Goal: Task Accomplishment & Management: Manage account settings

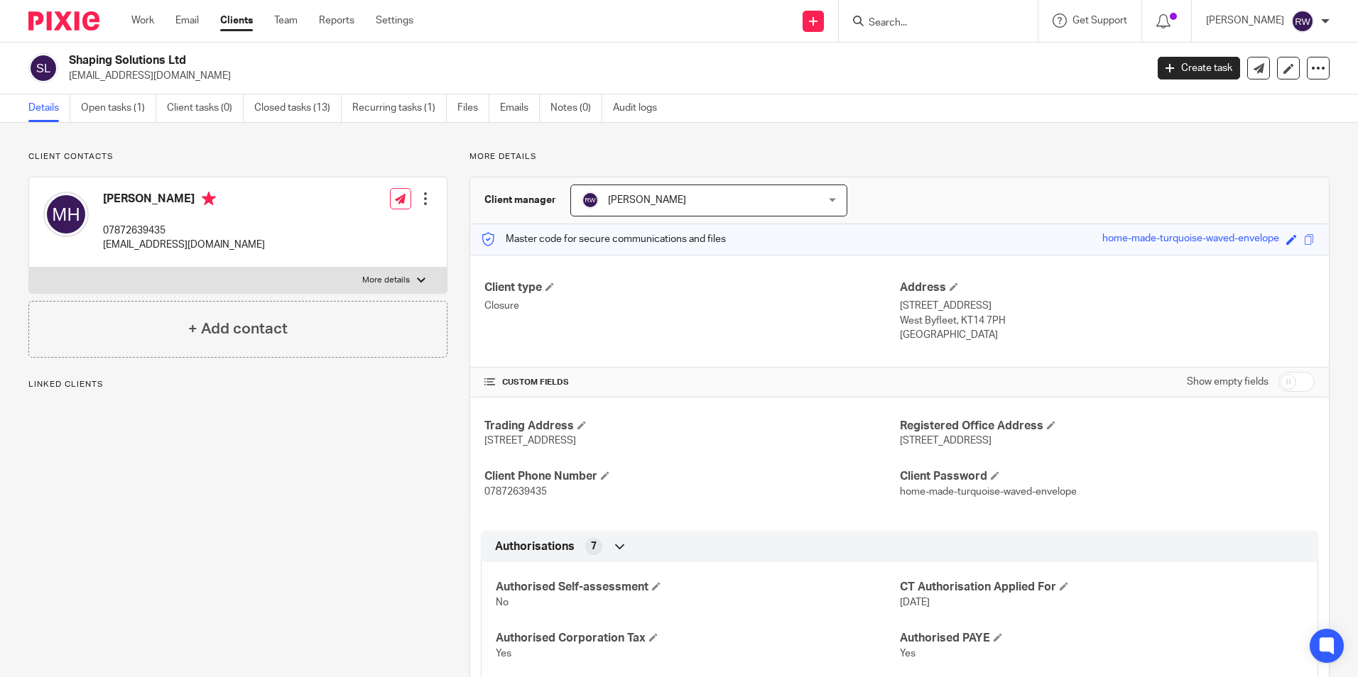
click at [958, 19] on input "Search" at bounding box center [931, 23] width 128 height 13
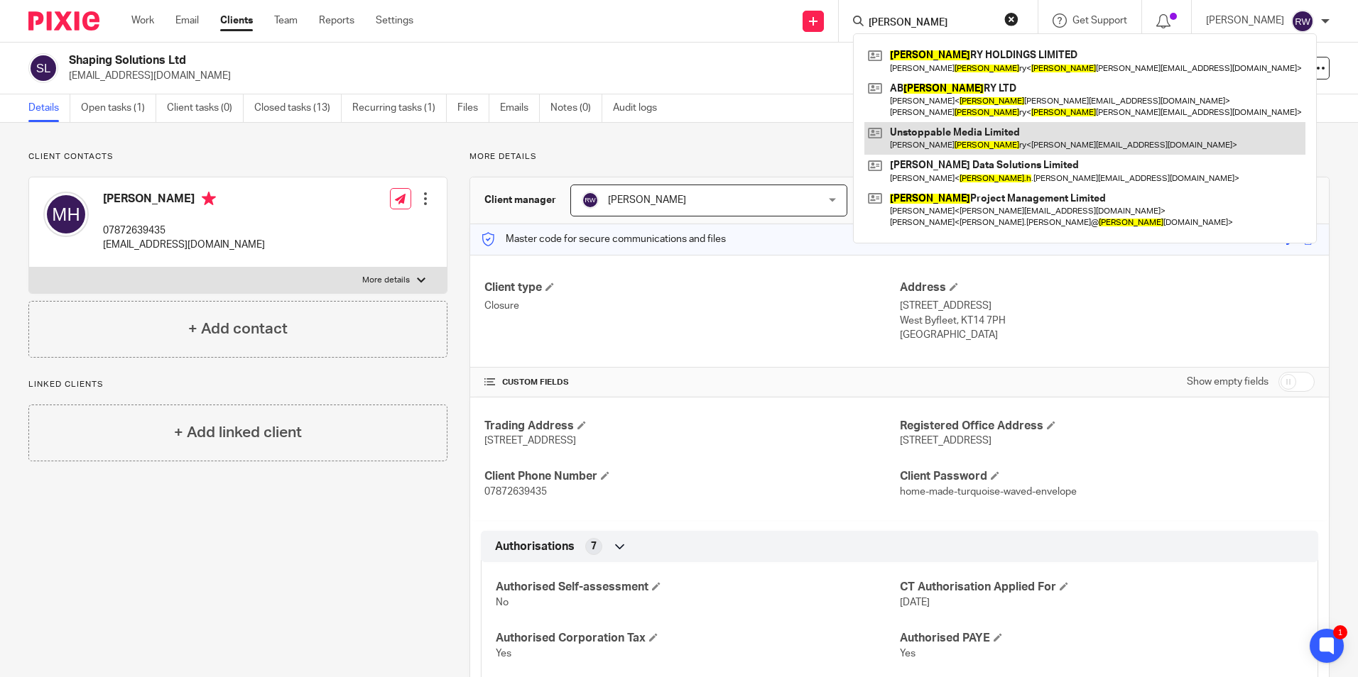
type input "grego"
click at [963, 134] on link at bounding box center [1084, 138] width 441 height 33
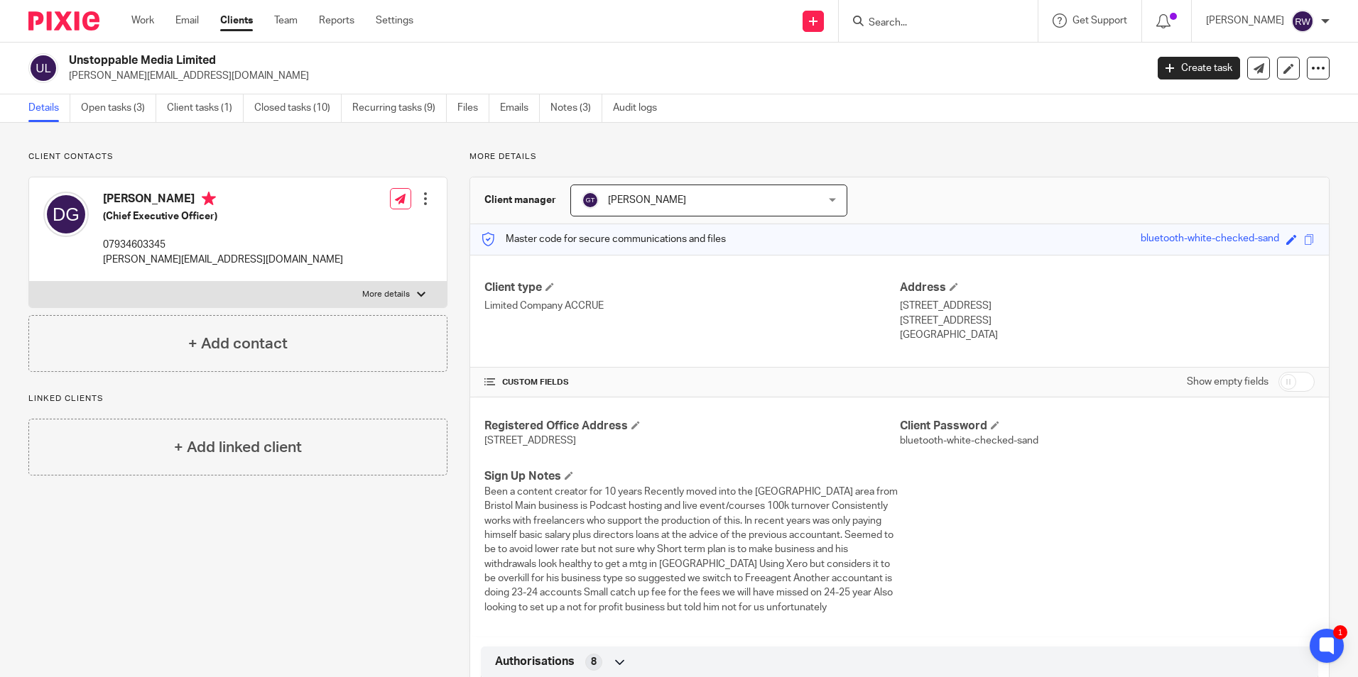
click at [949, 20] on input "Search" at bounding box center [931, 23] width 128 height 13
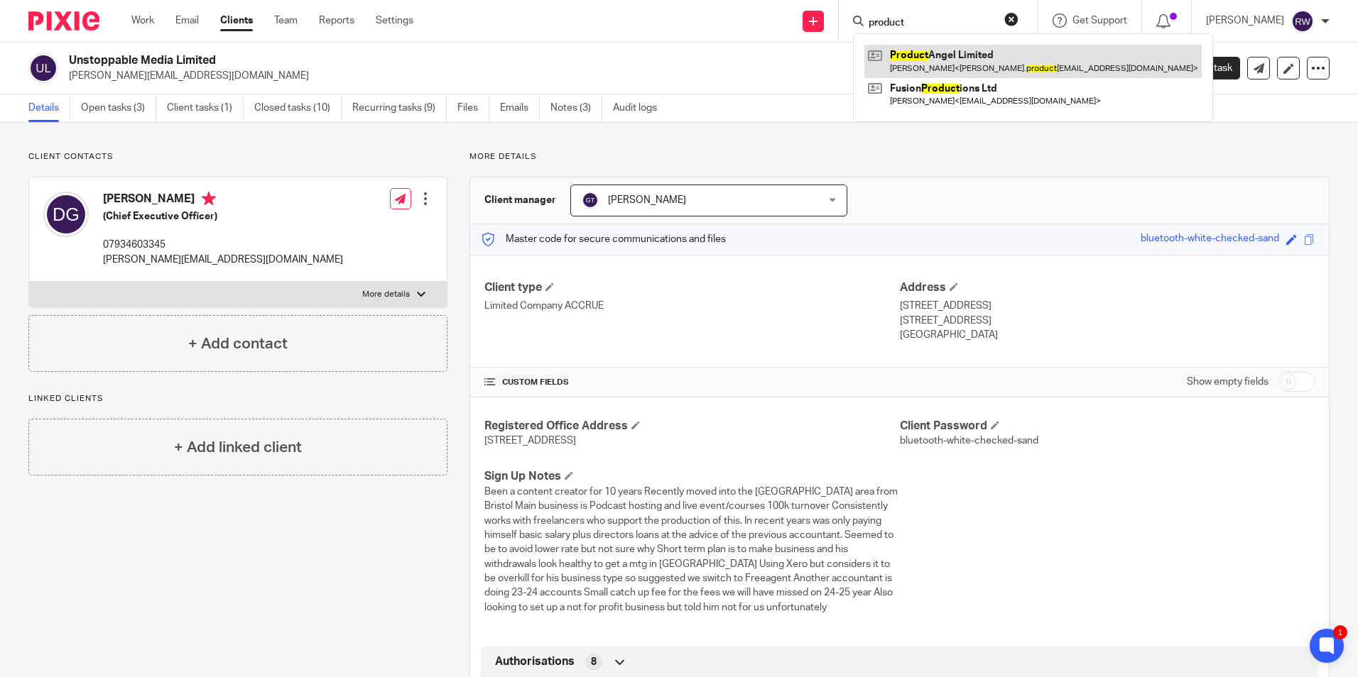
type input "product"
click at [963, 62] on link at bounding box center [1032, 61] width 337 height 33
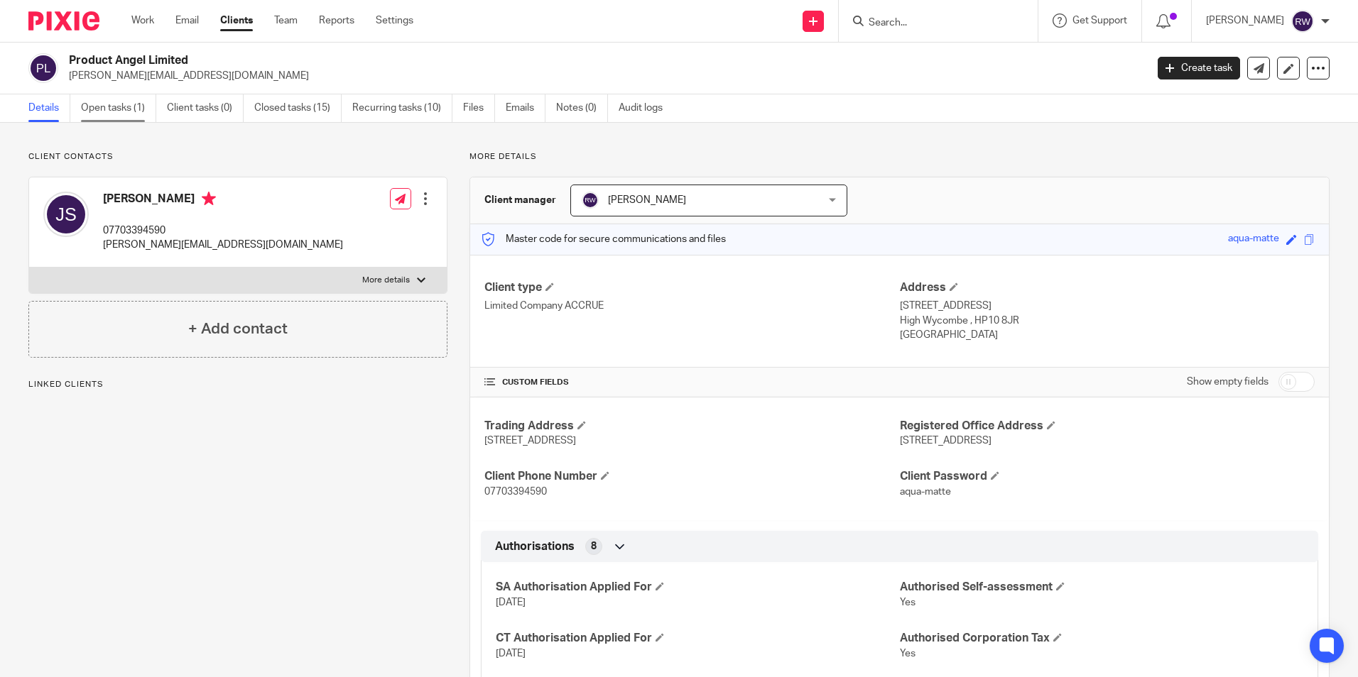
click at [121, 111] on link "Open tasks (1)" at bounding box center [118, 108] width 75 height 28
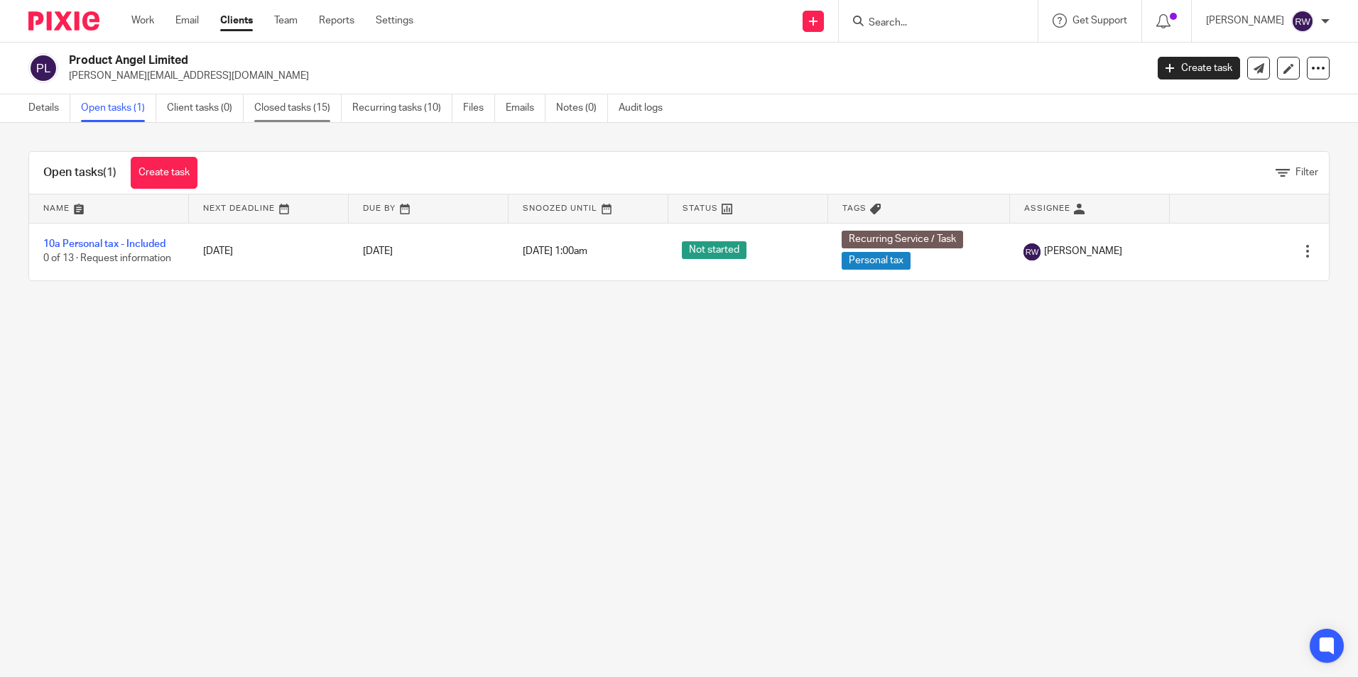
click at [329, 114] on link "Closed tasks (15)" at bounding box center [297, 108] width 87 height 28
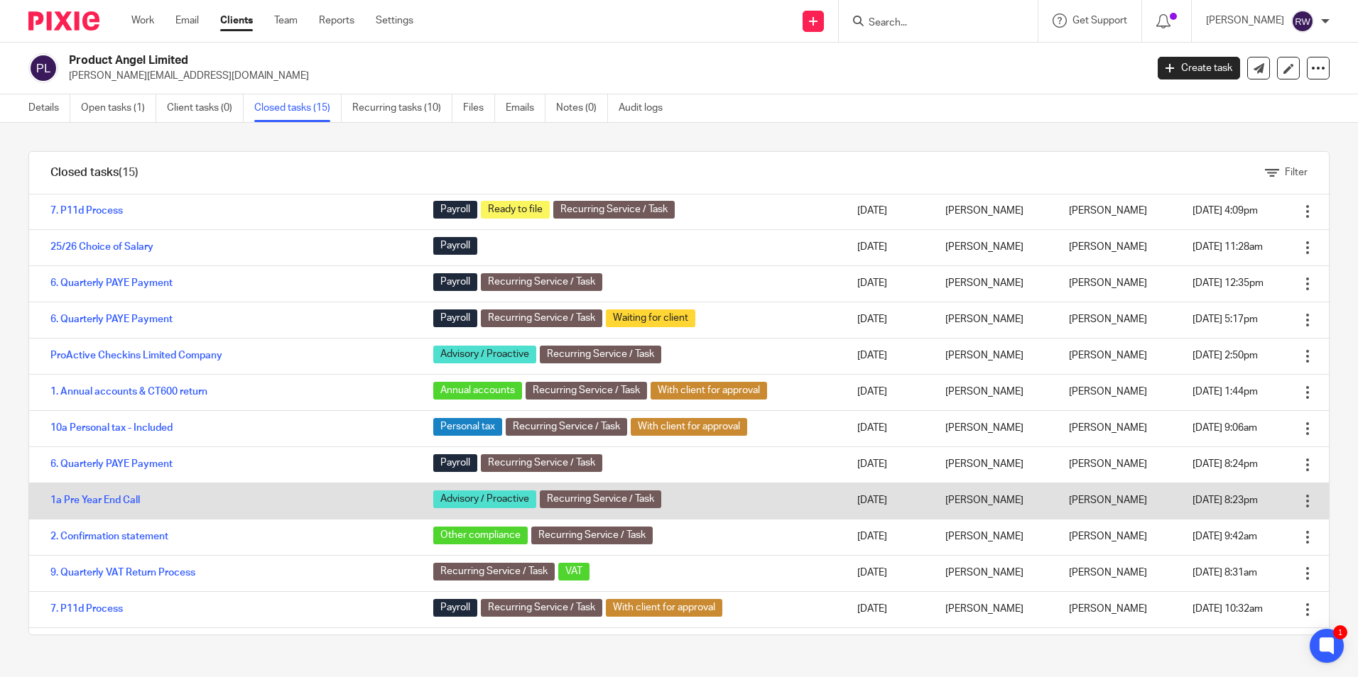
scroll to position [131, 0]
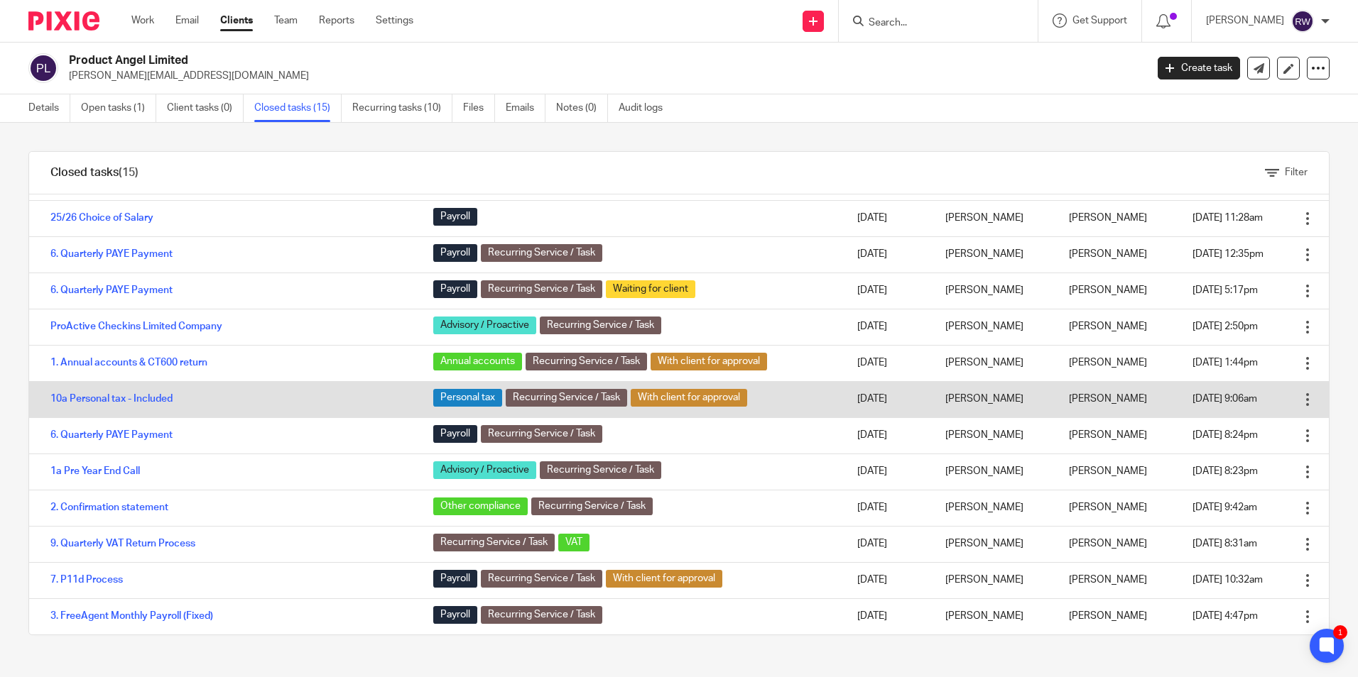
click at [139, 391] on td "10a Personal tax - Included" at bounding box center [224, 399] width 390 height 36
click at [143, 398] on link "10a Personal tax - Included" at bounding box center [111, 399] width 122 height 10
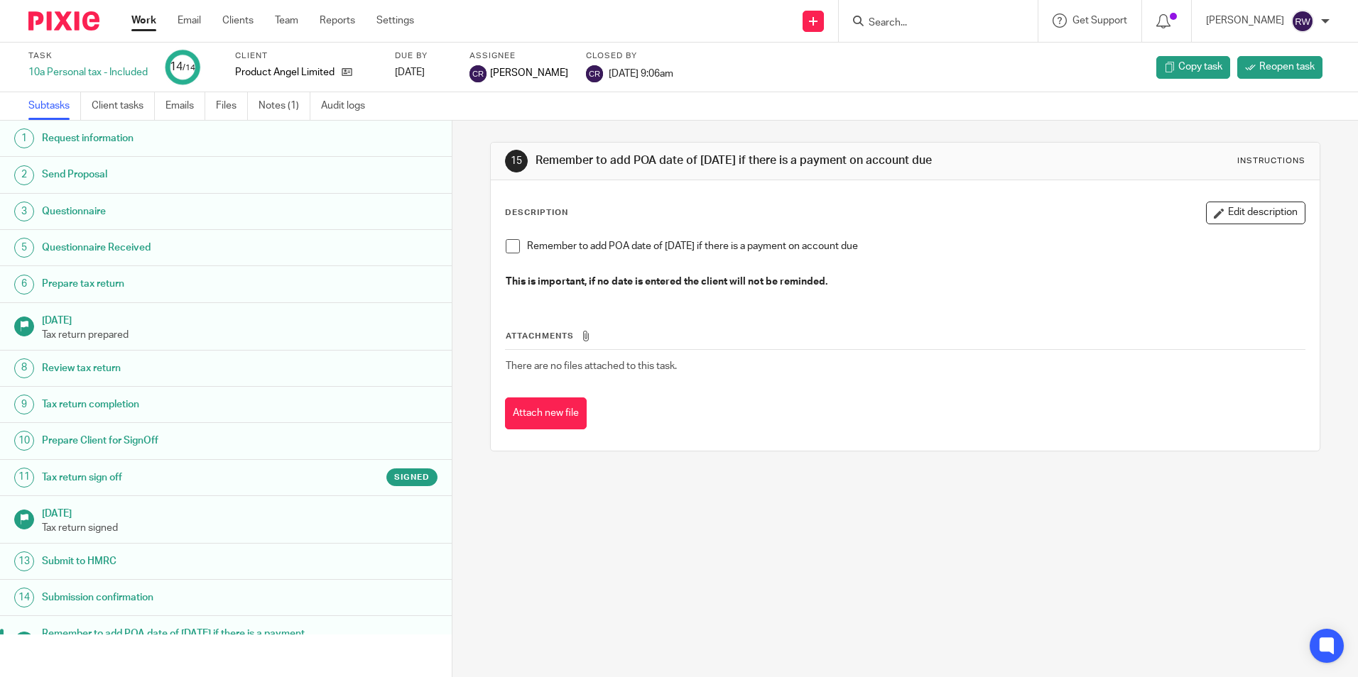
click at [226, 467] on h1 "Tax return sign off" at bounding box center [174, 477] width 264 height 21
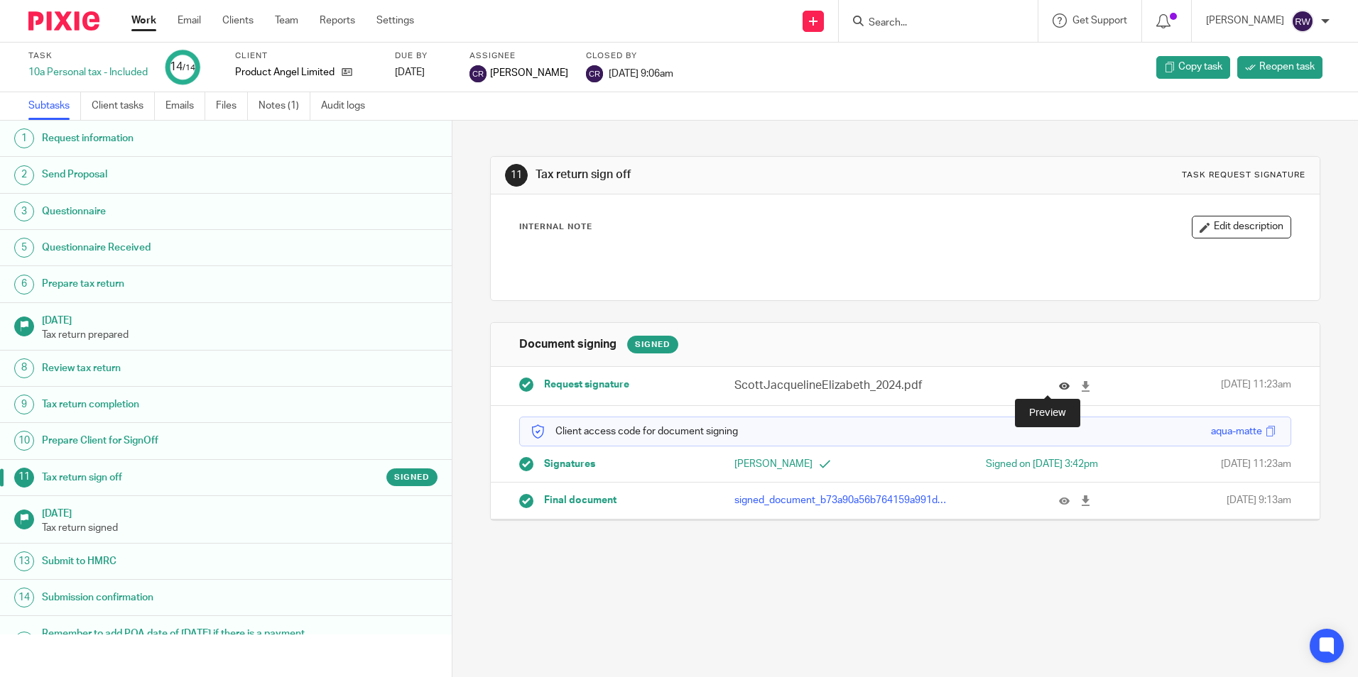
click at [1059, 385] on icon at bounding box center [1064, 386] width 11 height 11
